Goal: Task Accomplishment & Management: Manage account settings

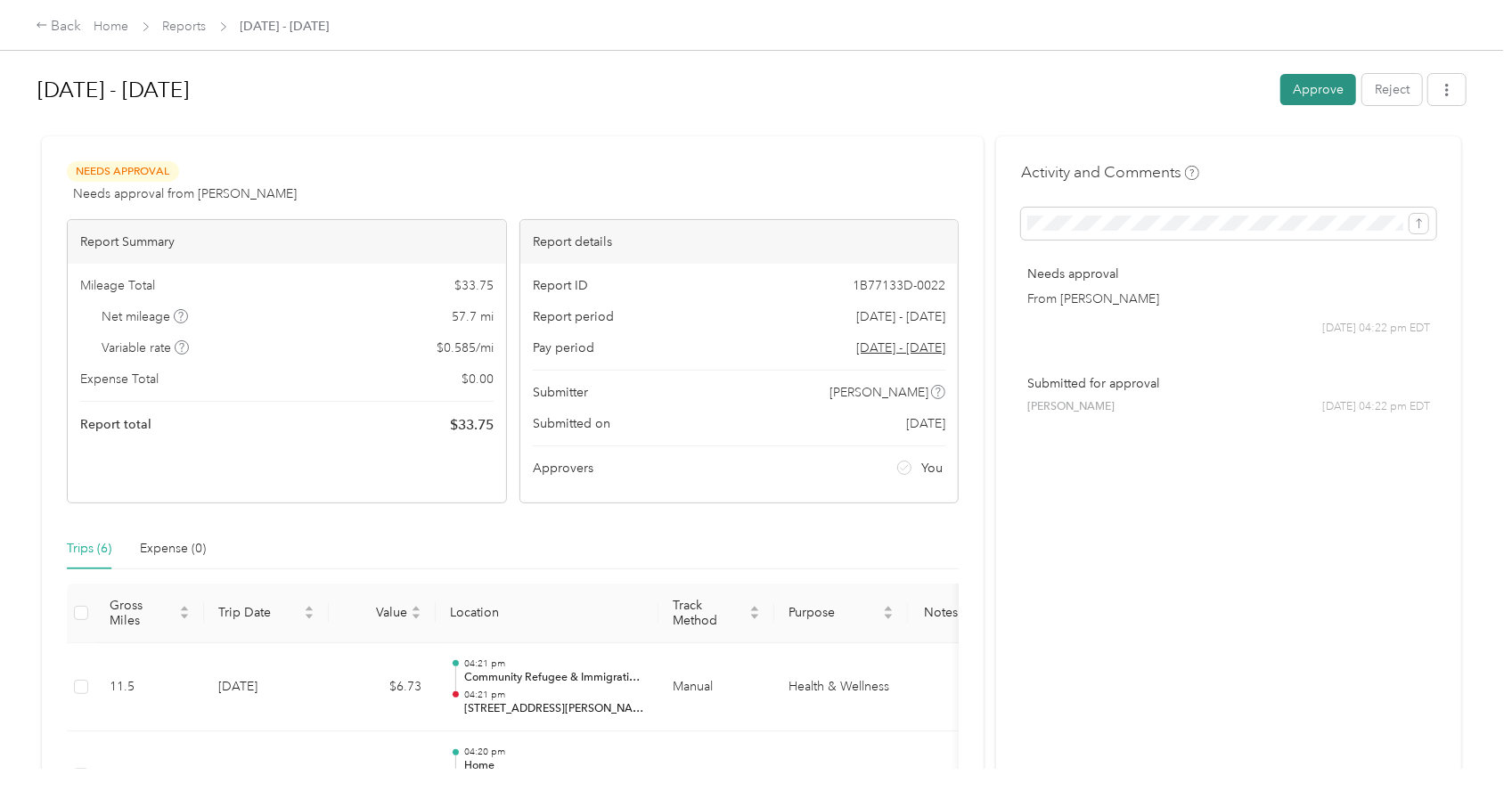
click at [1344, 86] on button "Approve" at bounding box center [1318, 89] width 76 height 31
